Goal: Transaction & Acquisition: Purchase product/service

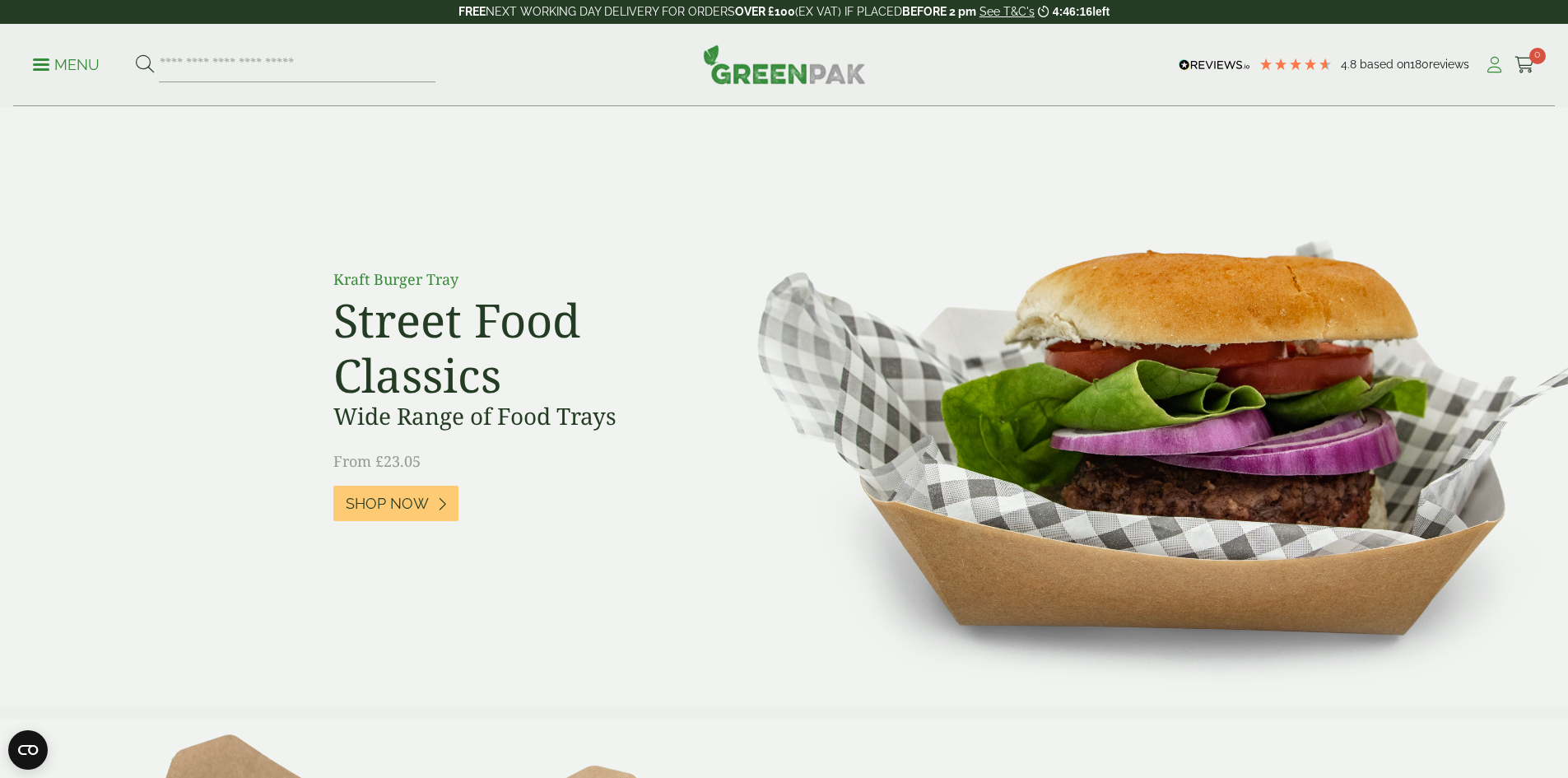
click at [1486, 67] on icon at bounding box center [1494, 65] width 21 height 16
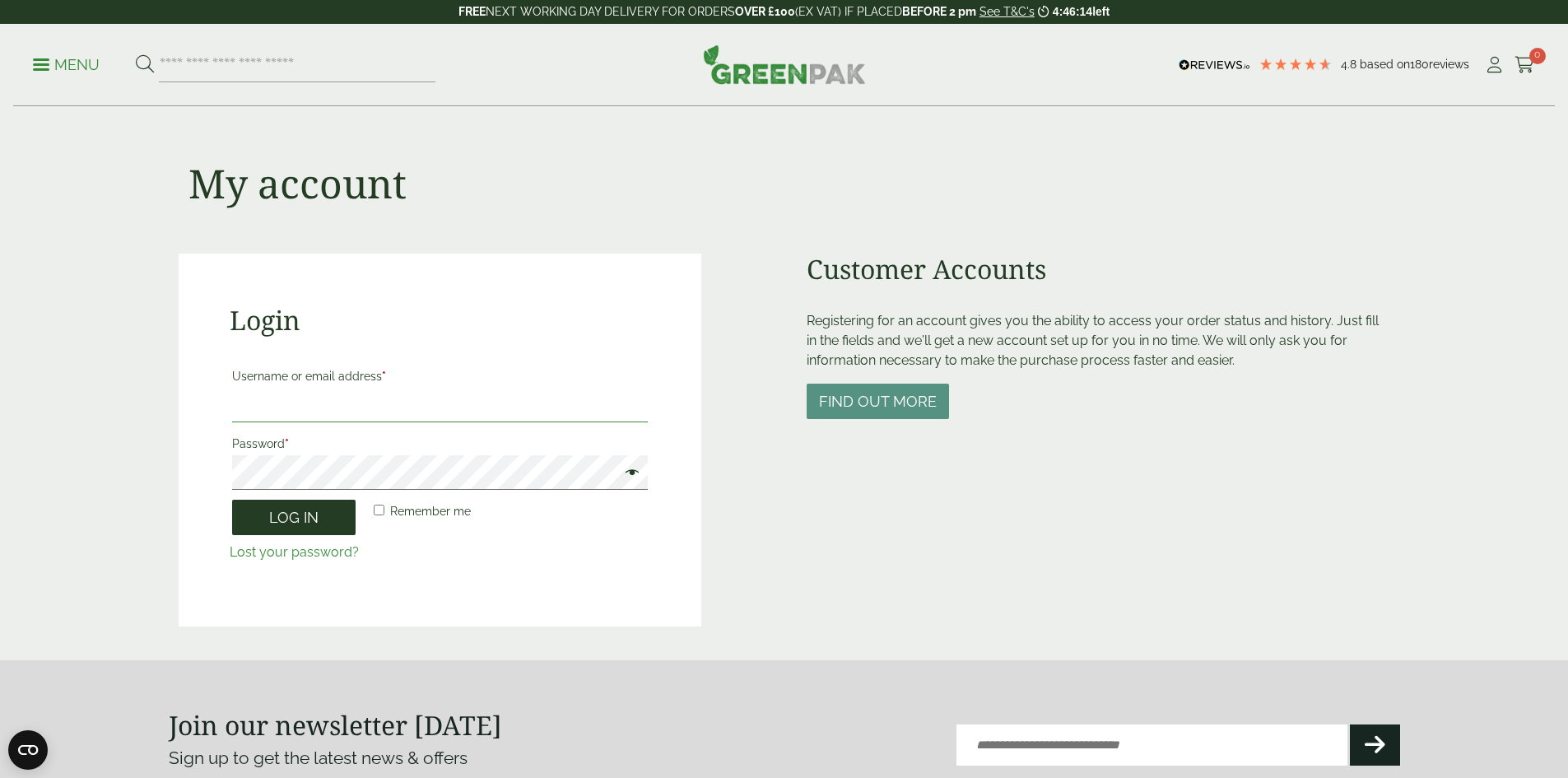
type input "**********"
click at [316, 510] on button "Log in" at bounding box center [294, 517] width 123 height 35
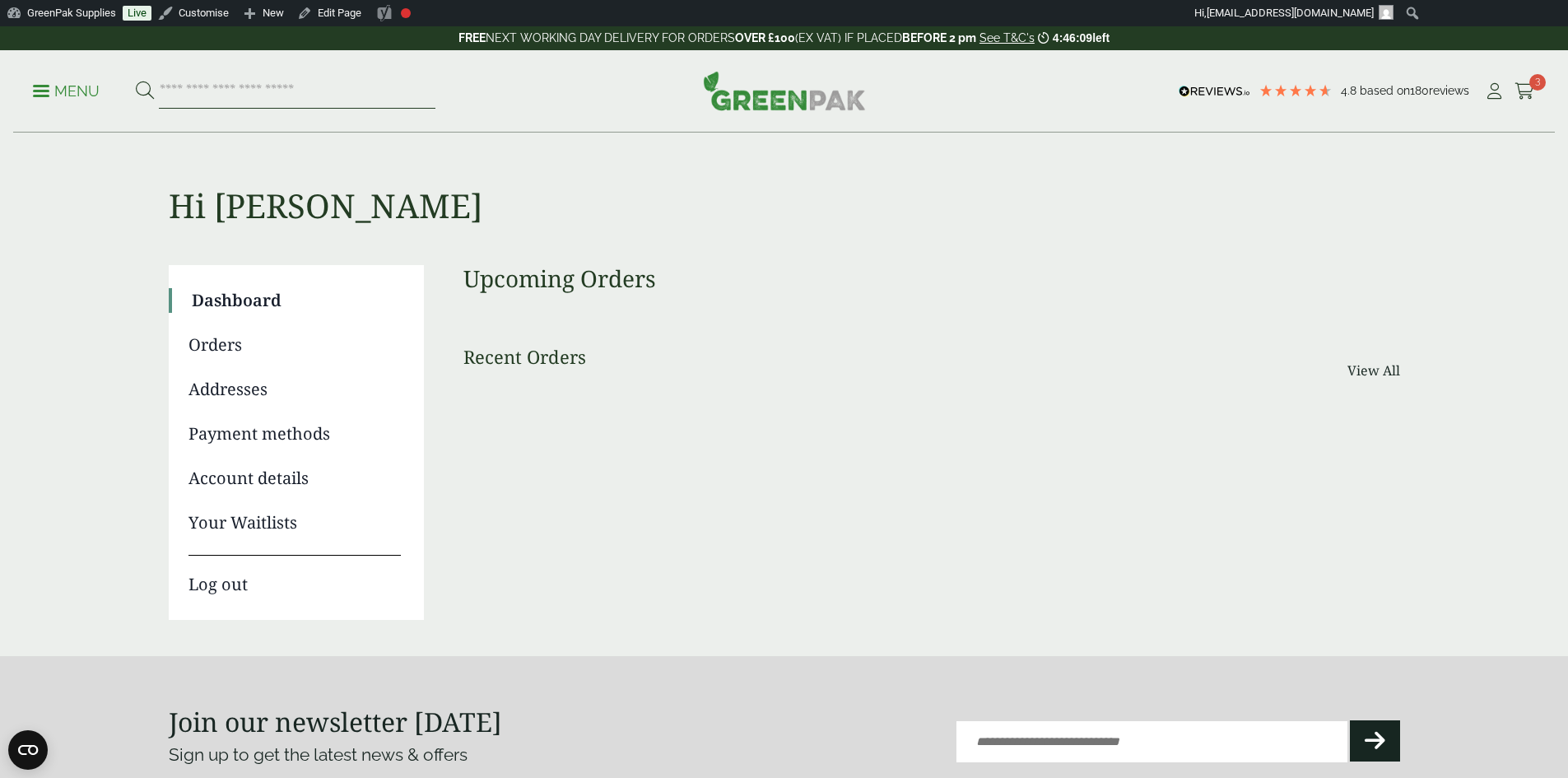
click at [254, 94] on input "search" at bounding box center [297, 92] width 277 height 34
type input "**********"
click at [136, 81] on button at bounding box center [145, 92] width 18 height 22
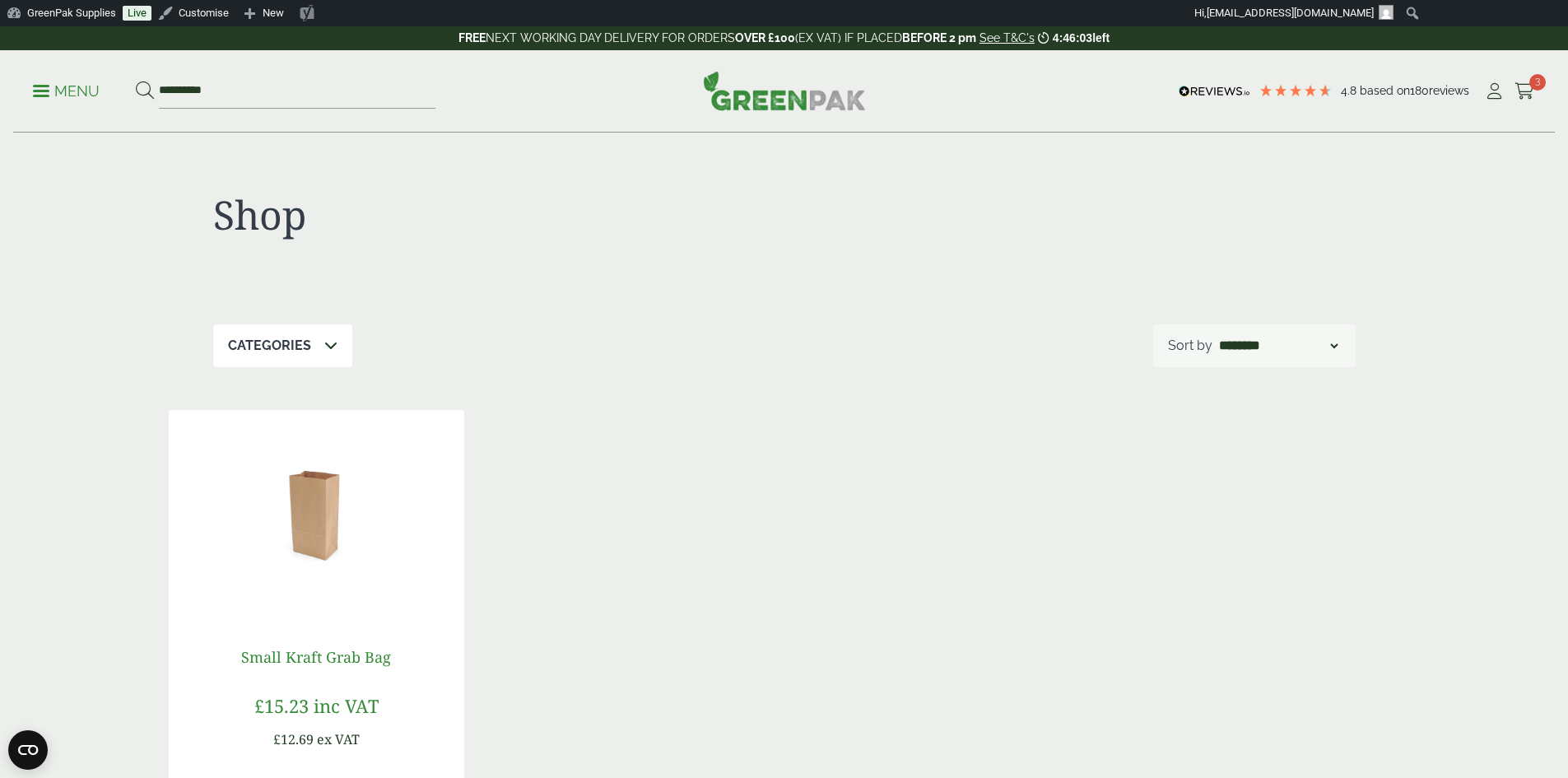
click at [316, 658] on link "Small Kraft Grab Bag" at bounding box center [316, 657] width 150 height 20
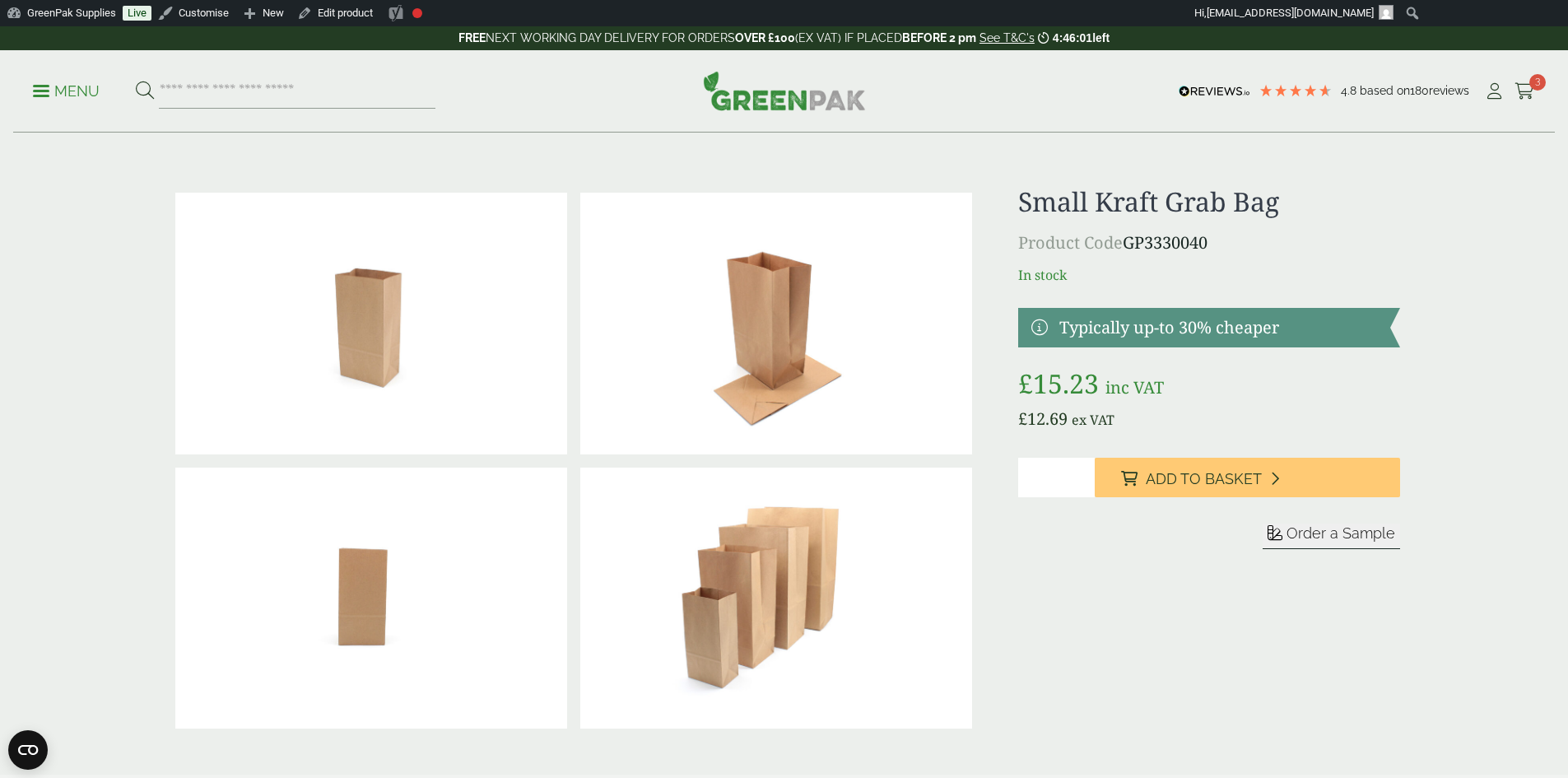
drag, startPoint x: 1049, startPoint y: 479, endPoint x: 992, endPoint y: 480, distance: 57.0
click at [992, 480] on div "£" at bounding box center [784, 460] width 1251 height 549
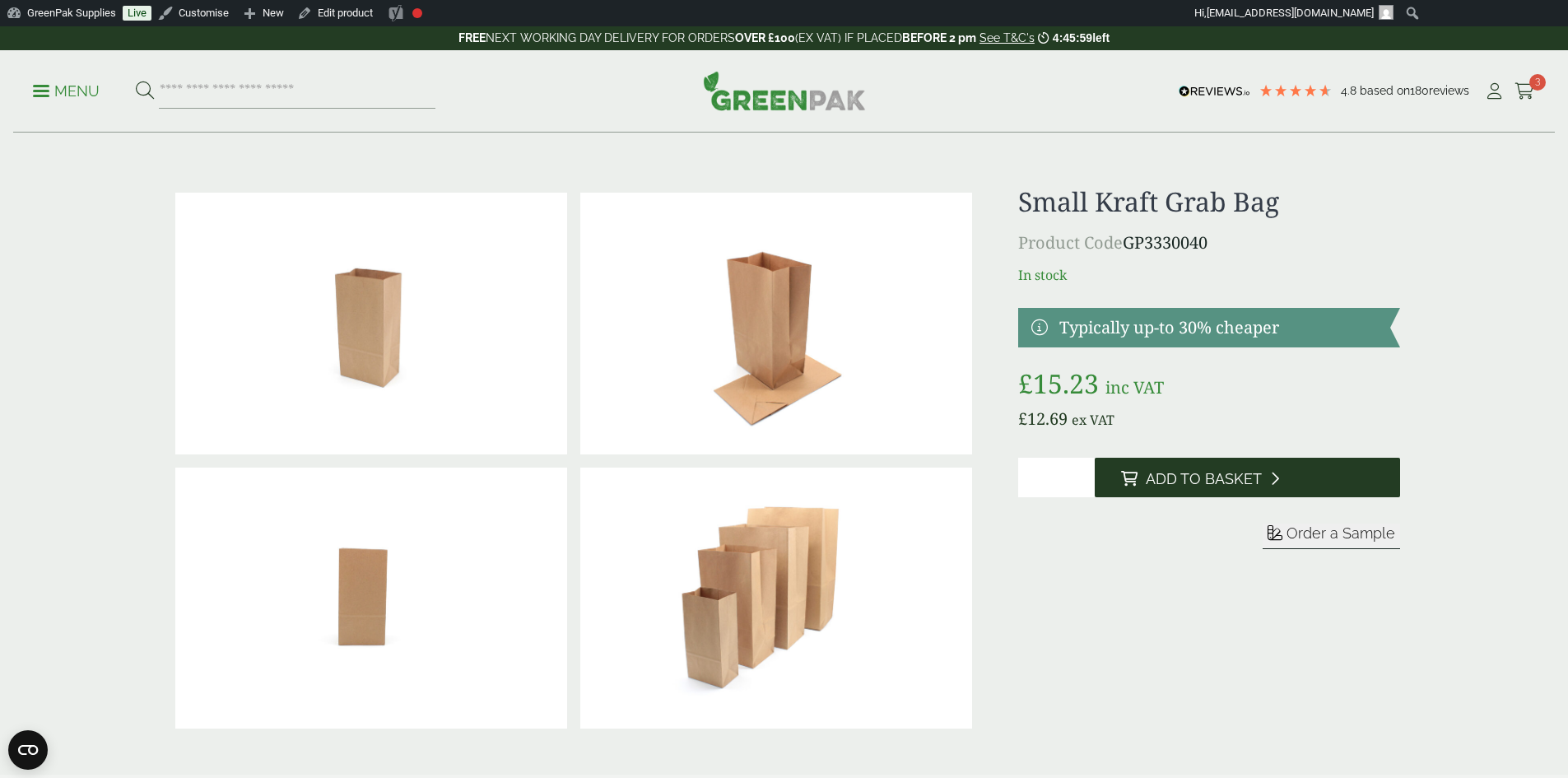
type input "*"
click at [1265, 484] on button "Add to Basket" at bounding box center [1248, 478] width 306 height 40
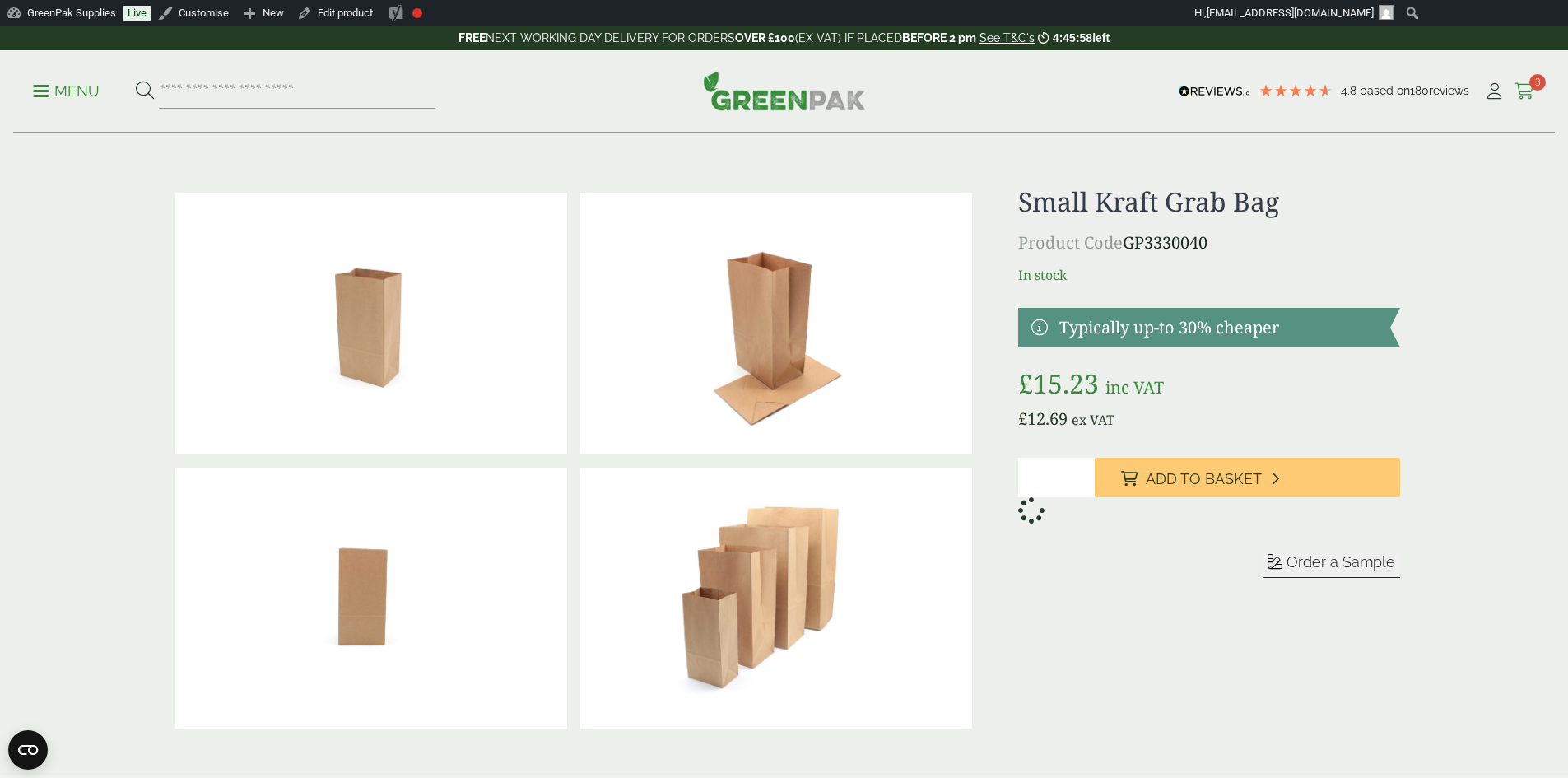
click at [1521, 94] on icon at bounding box center [1524, 92] width 21 height 16
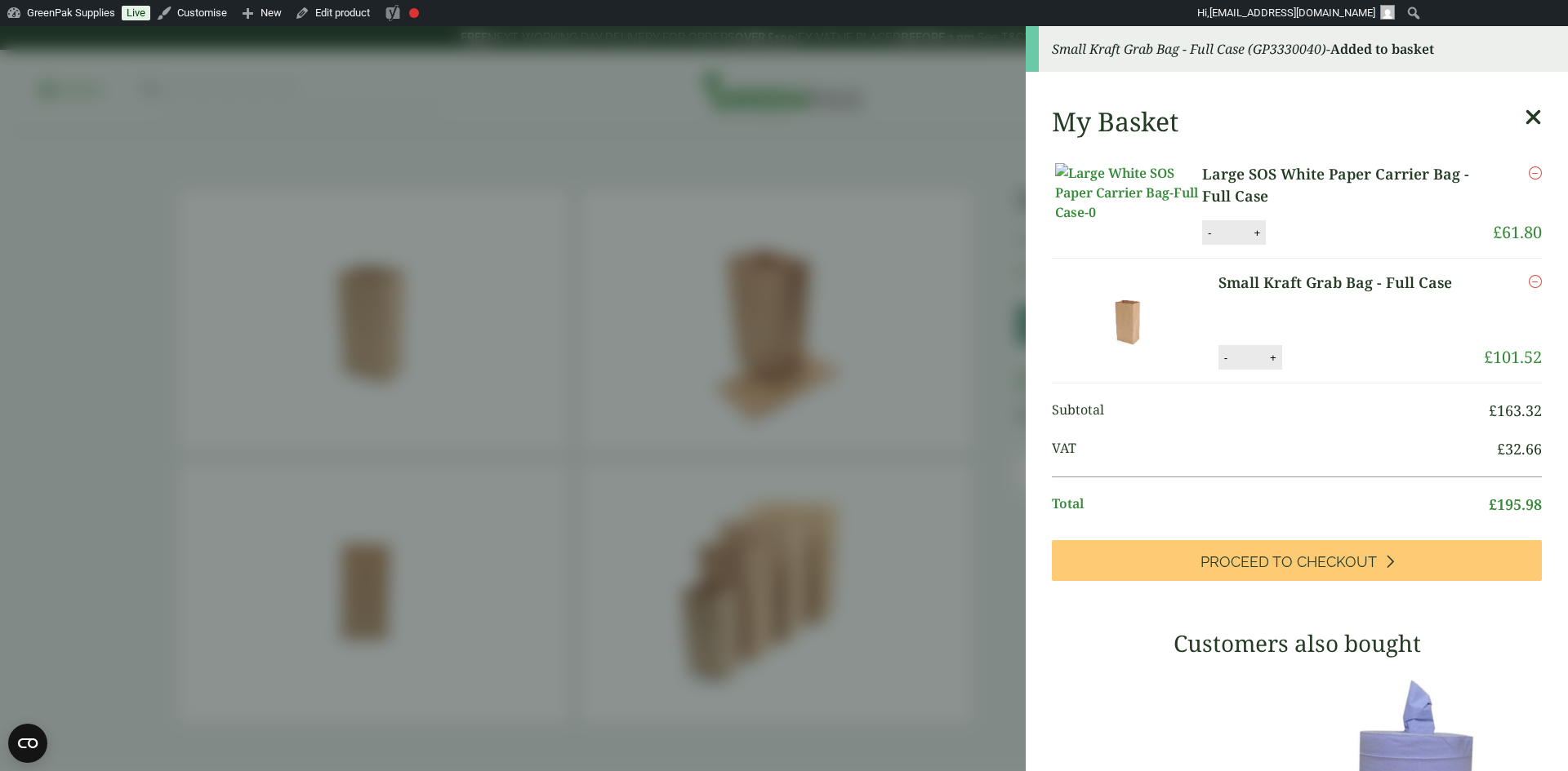
click at [1528, 174] on icon "Remove this item" at bounding box center [1535, 173] width 14 height 13
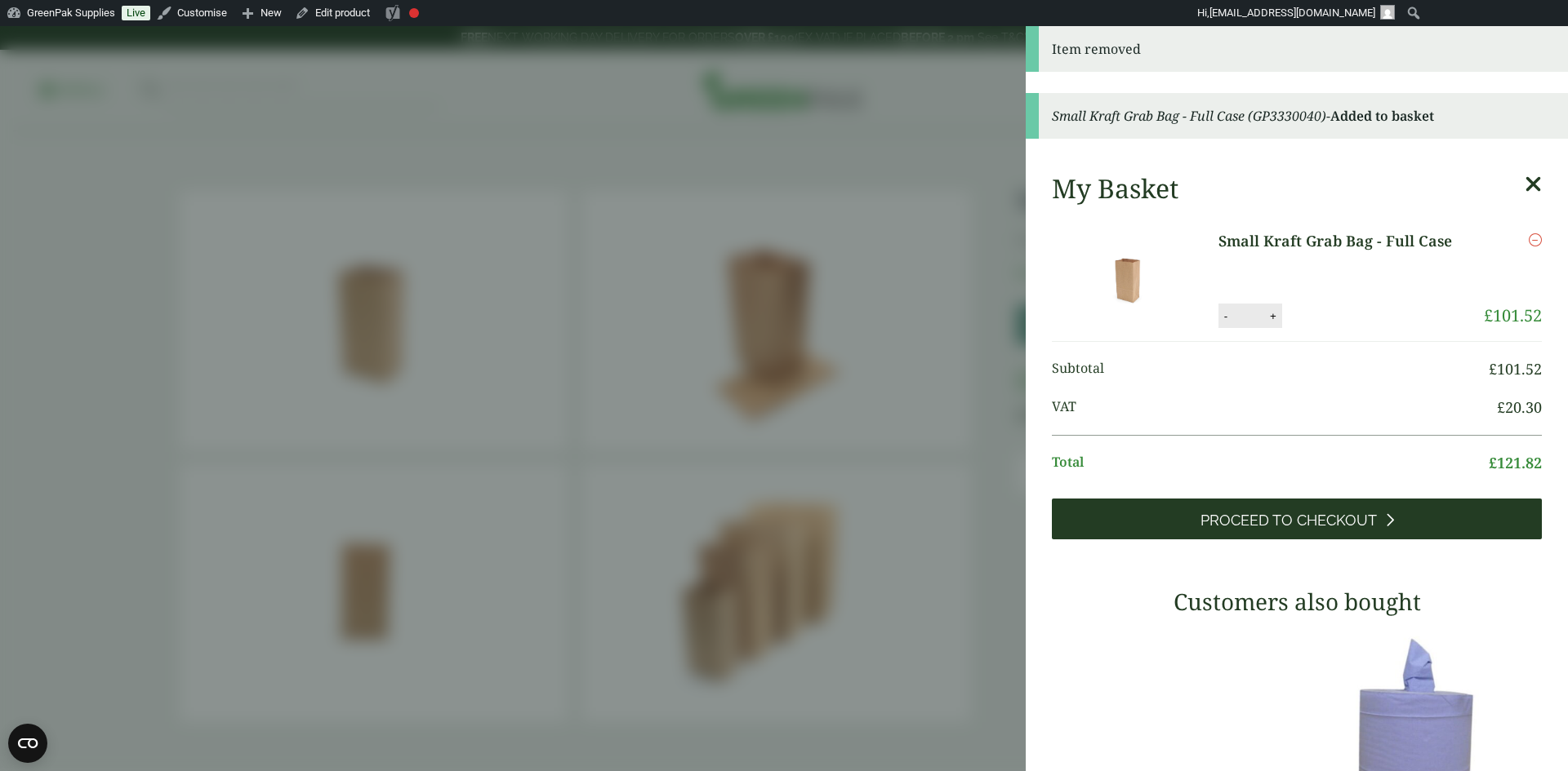
click at [1357, 524] on span "Proceed to Checkout" at bounding box center [1289, 521] width 176 height 18
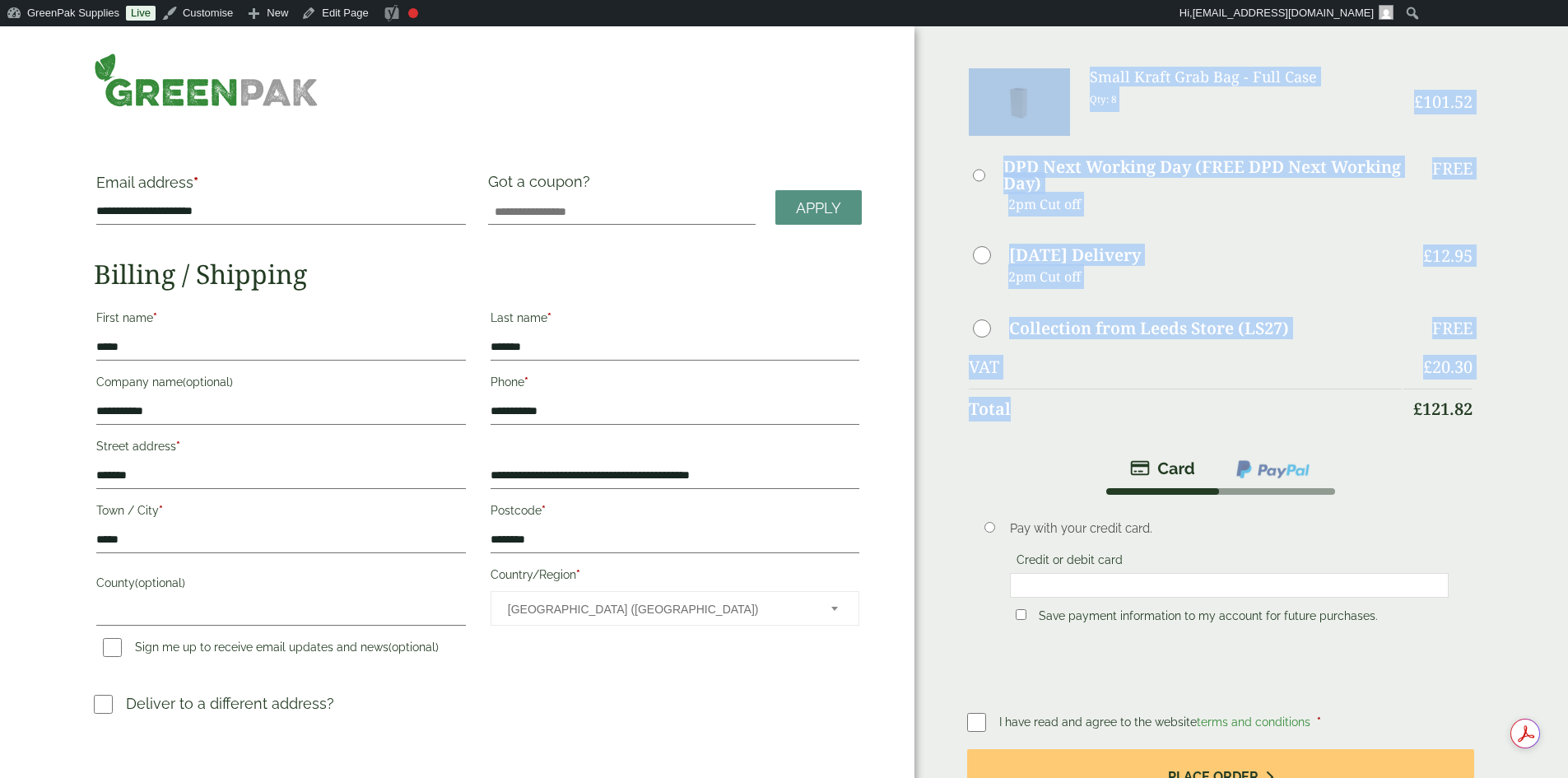
drag, startPoint x: 1383, startPoint y: 395, endPoint x: 1300, endPoint y: 394, distance: 83.0
click at [1300, 394] on div "Order Summary Item Ammount Small Kraft Grab Bag - Full Case Qty: 8 £ 101.52 £ 1…" at bounding box center [1241, 480] width 653 height 908
